Goal: Check status: Check status

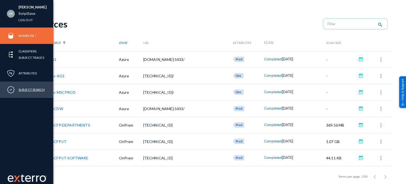
click at [30, 89] on link "Subject Search" at bounding box center [32, 89] width 26 height 6
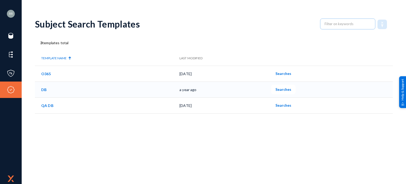
click at [291, 89] on span "Searches" at bounding box center [284, 89] width 16 height 4
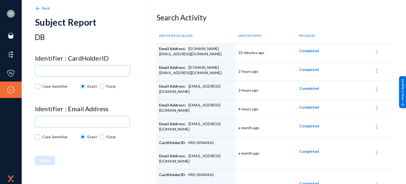
click at [305, 51] on span "Completed" at bounding box center [309, 50] width 20 height 4
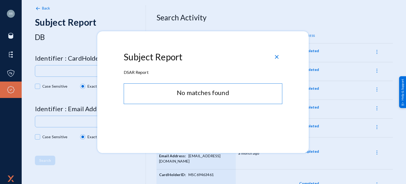
click at [276, 57] on span "close" at bounding box center [277, 57] width 6 height 6
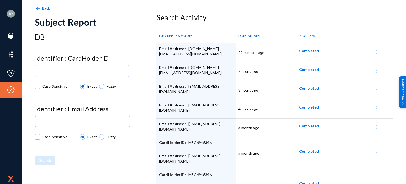
click at [306, 69] on span "Completed" at bounding box center [309, 69] width 20 height 4
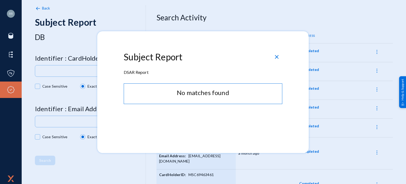
click at [276, 56] on span "close" at bounding box center [277, 57] width 6 height 6
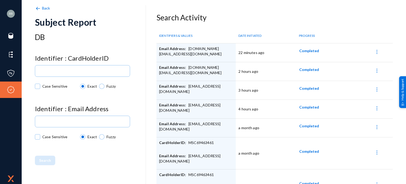
click at [308, 50] on span "Completed" at bounding box center [309, 50] width 20 height 4
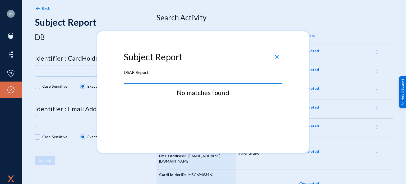
click at [277, 55] on span "close" at bounding box center [277, 57] width 6 height 6
